Goal: Task Accomplishment & Management: Manage account settings

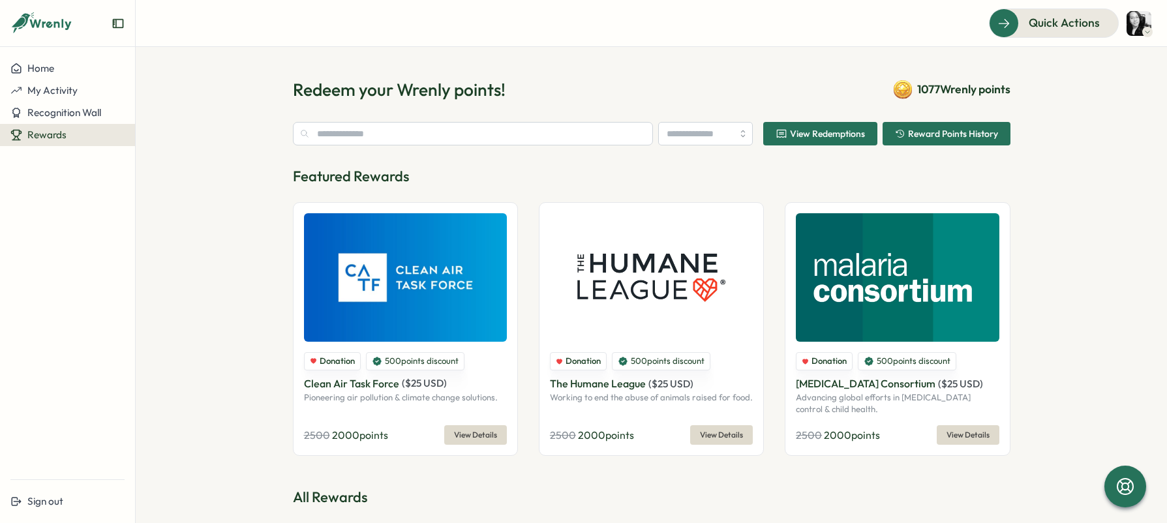
click at [837, 136] on span "View Redemptions" at bounding box center [827, 133] width 75 height 9
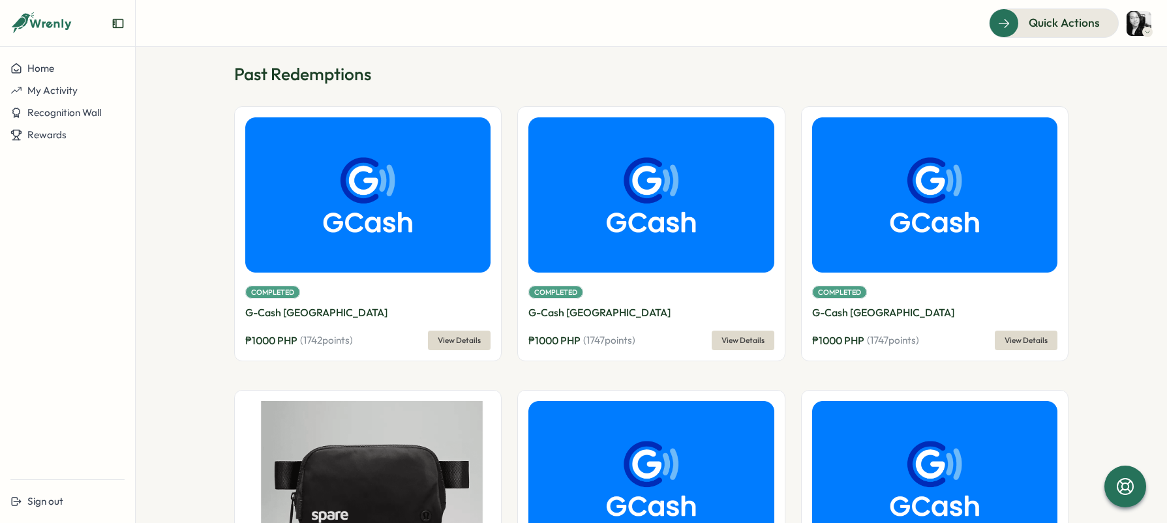
click at [205, 303] on section "Past Redemptions Completed G-Cash [GEOGRAPHIC_DATA] ₱ 1000 PHP ( 1742 points) V…" at bounding box center [651, 285] width 1031 height 476
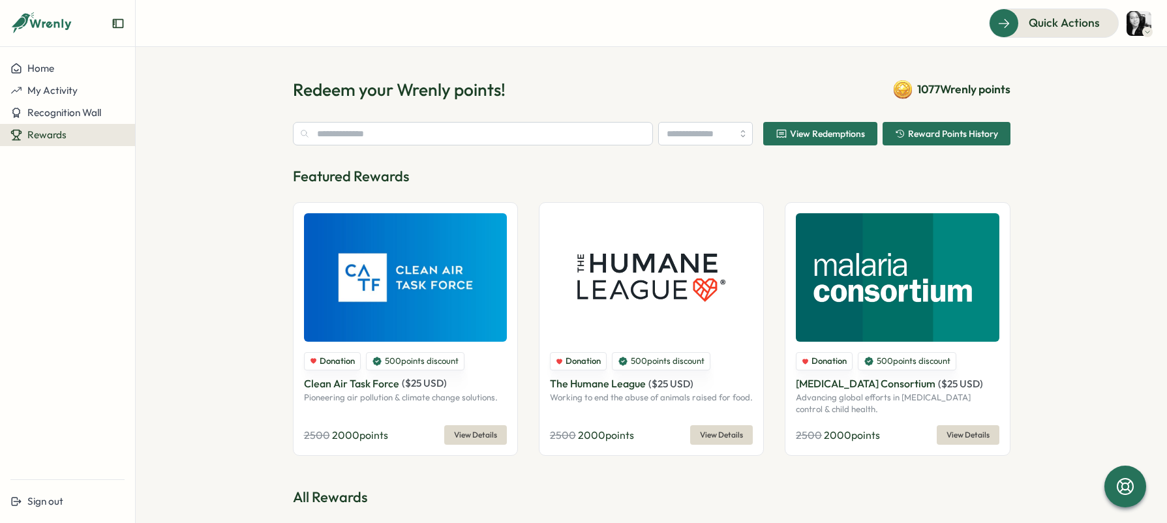
click at [254, 104] on section "Redeem your Wrenly points! 1077 Wrenly points View Redemptions Reward Points Hi…" at bounding box center [651, 285] width 1031 height 476
click at [263, 66] on section "Redeem your Wrenly points! 1077 Wrenly points View Redemptions Reward Points Hi…" at bounding box center [651, 285] width 1031 height 476
